Goal: Navigation & Orientation: Find specific page/section

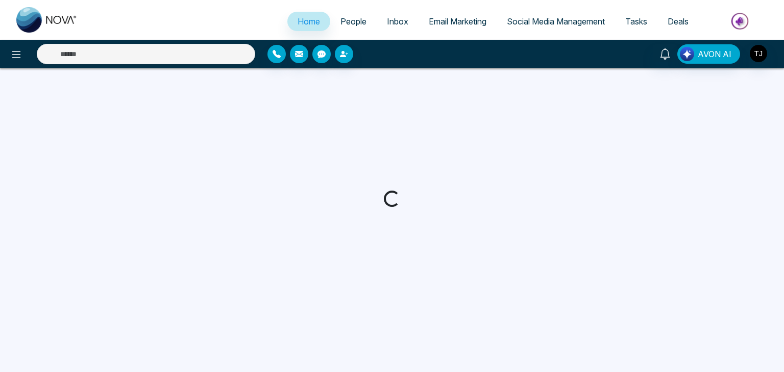
select select "*"
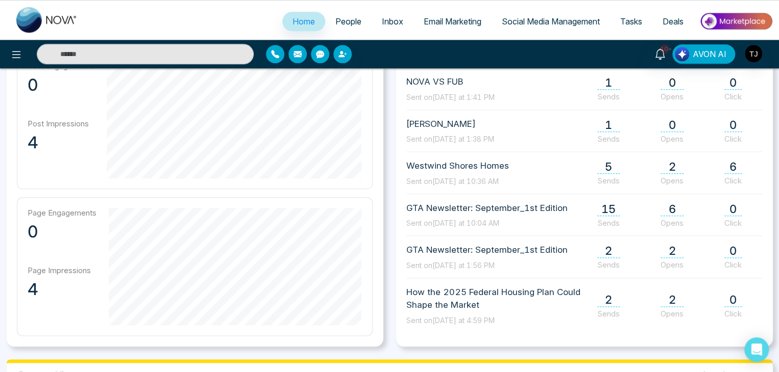
scroll to position [475, 0]
click at [335, 23] on span "People" at bounding box center [348, 21] width 26 height 10
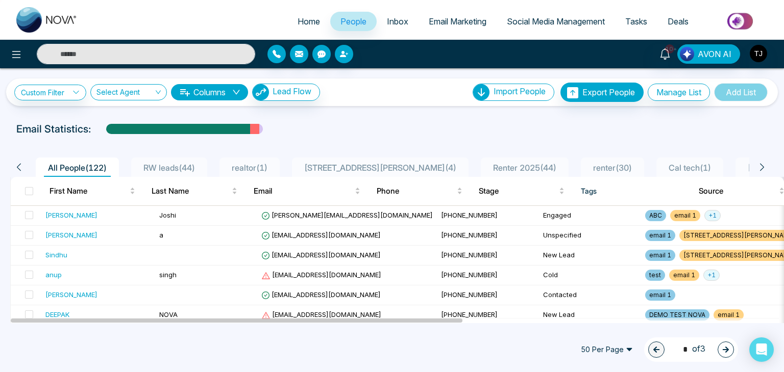
click at [395, 21] on span "Inbox" at bounding box center [397, 21] width 21 height 10
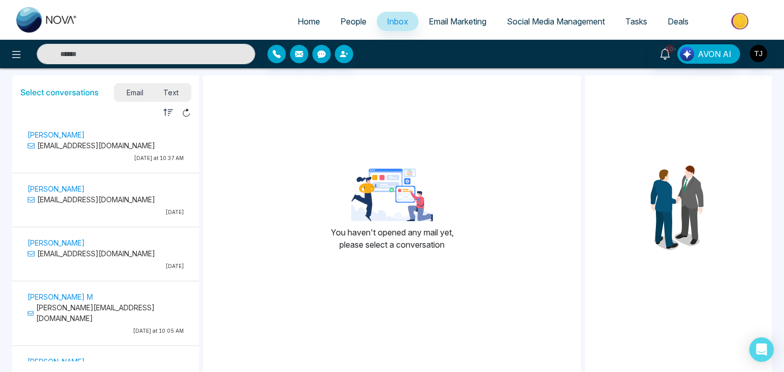
click at [476, 24] on span "Email Marketing" at bounding box center [458, 21] width 58 height 10
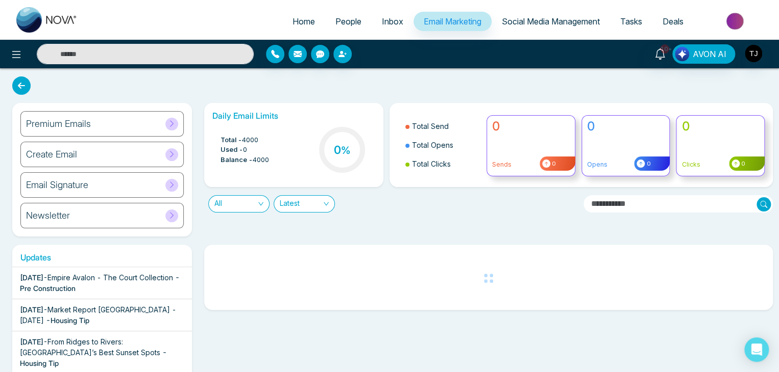
click at [548, 24] on span "Social Media Management" at bounding box center [550, 21] width 98 height 10
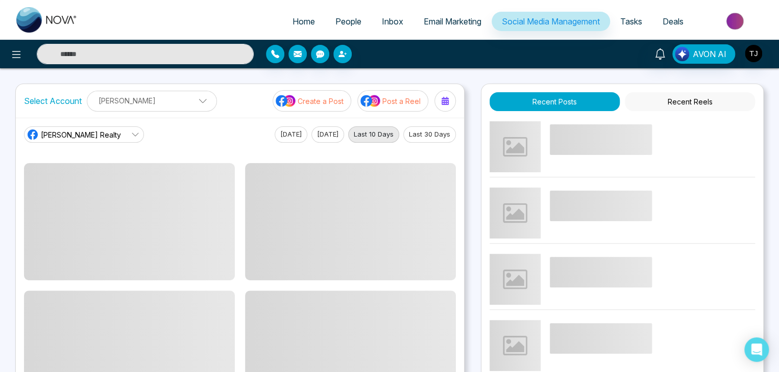
click at [292, 16] on span "Home" at bounding box center [303, 21] width 22 height 10
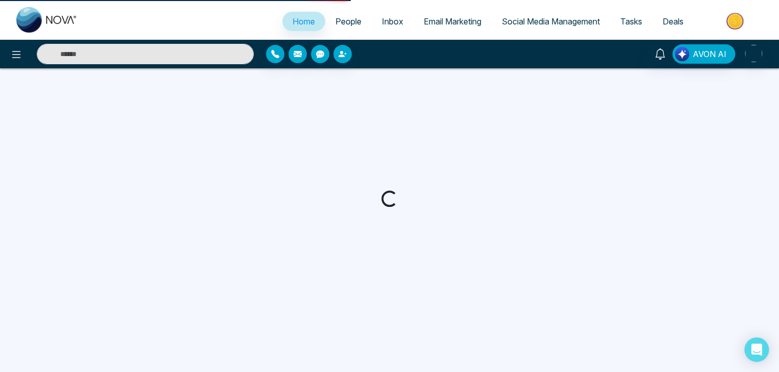
select select "*"
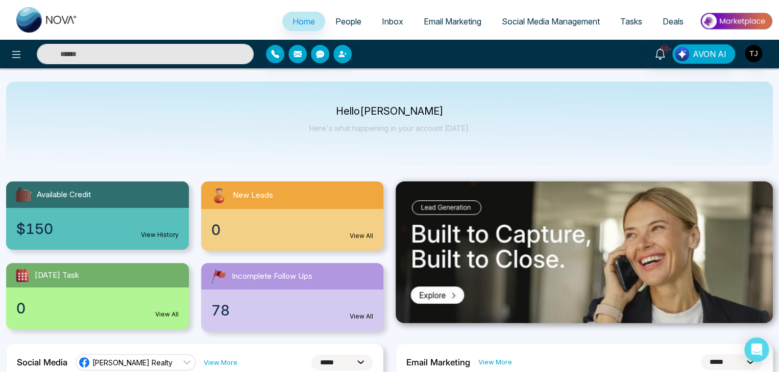
click at [763, 50] on div "10+ AVON AI" at bounding box center [616, 53] width 312 height 19
click at [753, 59] on img "button" at bounding box center [752, 53] width 17 height 17
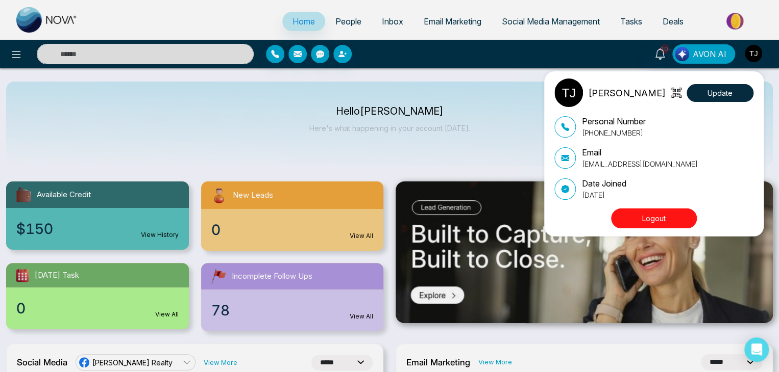
click at [637, 219] on button "Logout" at bounding box center [654, 219] width 86 height 20
